Goal: Find specific page/section: Find specific page/section

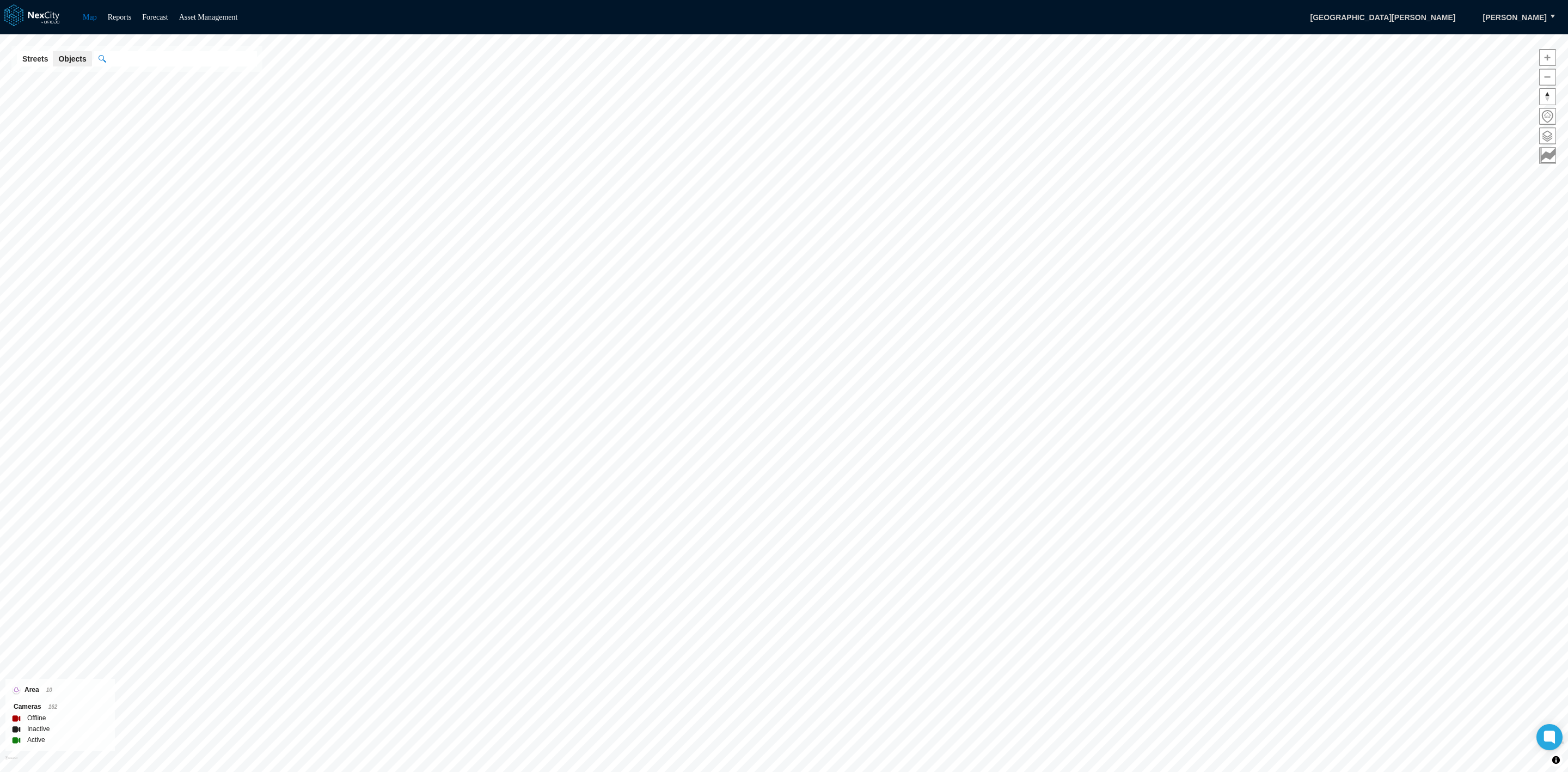
click at [117, 23] on li "Reports" at bounding box center [120, 17] width 24 height 13
click at [118, 17] on link "Reports" at bounding box center [120, 17] width 24 height 8
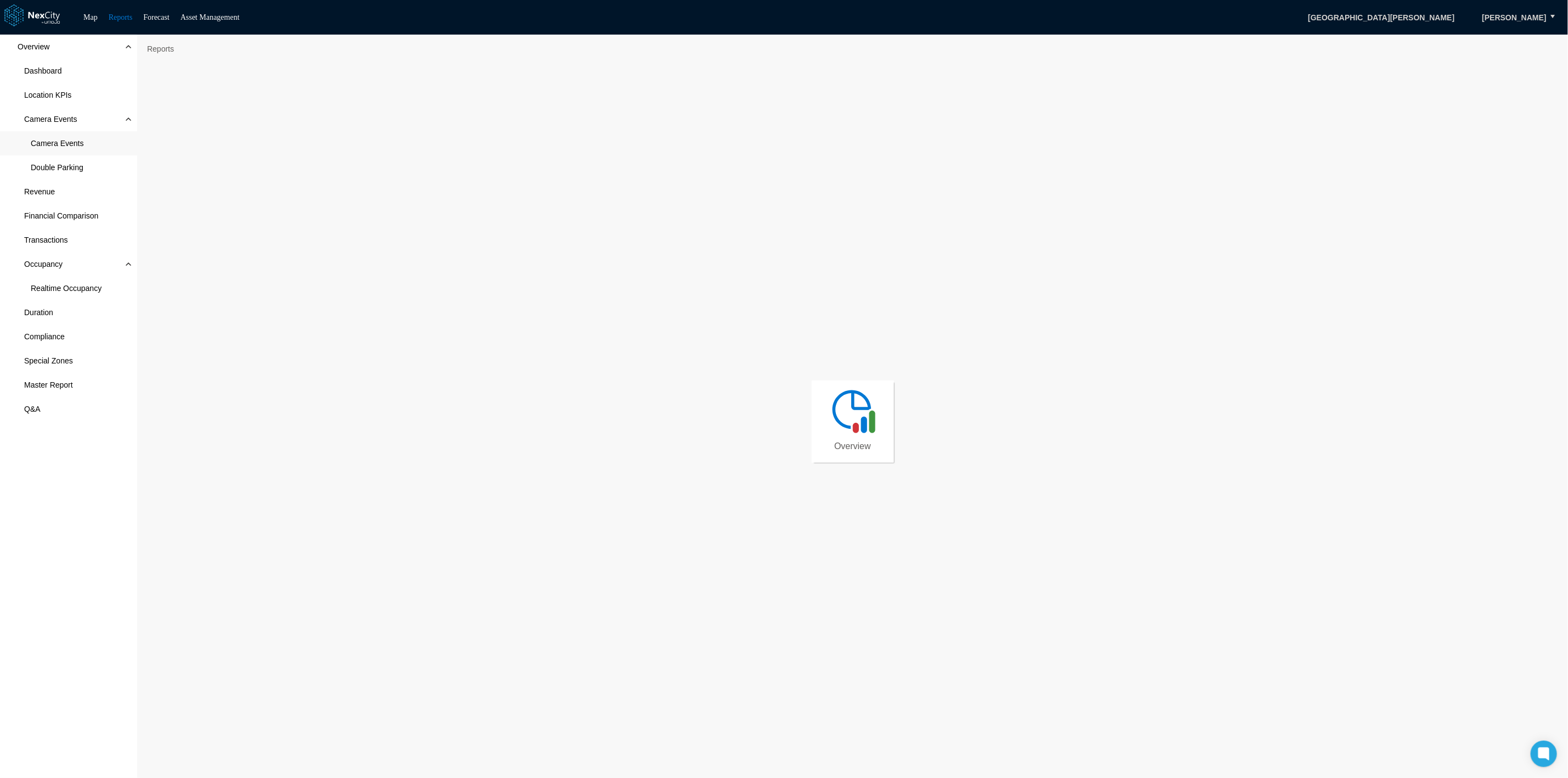
click at [86, 151] on span "Camera Events" at bounding box center [69, 143] width 137 height 24
click at [73, 554] on div "Overview Dashboard Location KPIs Camera Events Camera Events Double Parking Rev…" at bounding box center [69, 406] width 137 height 744
